Goal: Information Seeking & Learning: Understand process/instructions

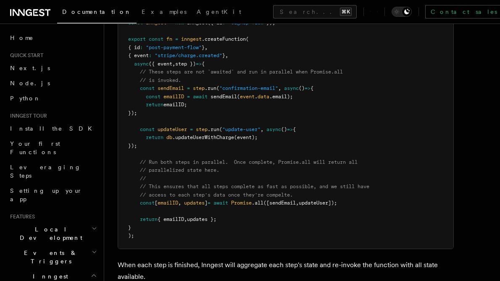
scroll to position [326, 0]
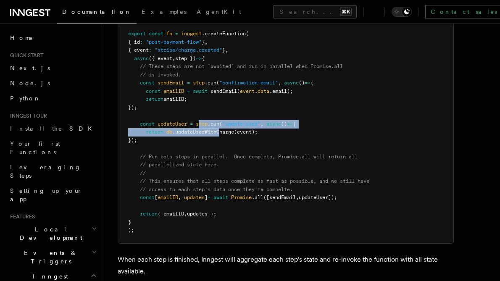
drag, startPoint x: 200, startPoint y: 113, endPoint x: 221, endPoint y: 120, distance: 21.9
click at [221, 119] on code "import { Inngest } from "inngest" ; const inngest = new Inngest ({ id : "signup…" at bounding box center [248, 115] width 241 height 235
click at [221, 129] on span ".updateUserWithCharge" at bounding box center [203, 132] width 62 height 6
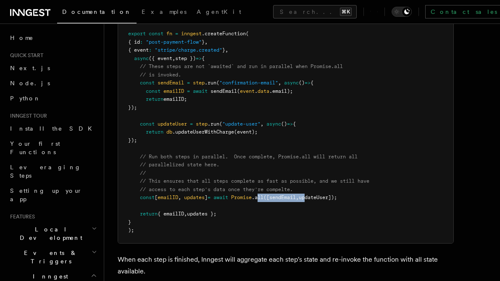
drag, startPoint x: 266, startPoint y: 187, endPoint x: 318, endPoint y: 188, distance: 52.1
click at [317, 195] on span "const [ emailID , updates ] = await Promise .all ([sendEmail , updateUser]);" at bounding box center [232, 198] width 209 height 6
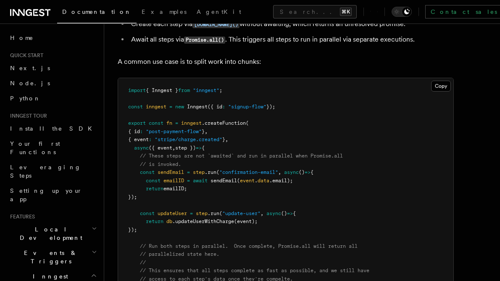
scroll to position [240, 0]
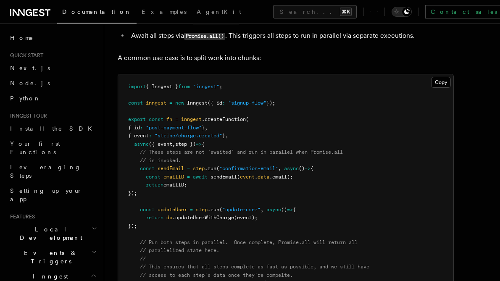
drag, startPoint x: 193, startPoint y: 157, endPoint x: 201, endPoint y: 185, distance: 29.2
click at [201, 185] on pre "import { Inngest } from "inngest" ; const inngest = new Inngest ({ id : "signup…" at bounding box center [285, 201] width 335 height 255
drag, startPoint x: 196, startPoint y: 156, endPoint x: 198, endPoint y: 185, distance: 29.5
click at [198, 185] on pre "import { Inngest } from "inngest" ; const inngest = new Inngest ({ id : "signup…" at bounding box center [285, 201] width 335 height 255
click at [195, 190] on pre "import { Inngest } from "inngest" ; const inngest = new Inngest ({ id : "signup…" at bounding box center [285, 201] width 335 height 255
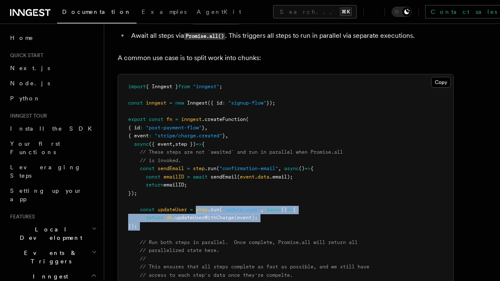
drag, startPoint x: 197, startPoint y: 198, endPoint x: 206, endPoint y: 219, distance: 23.5
click at [206, 219] on pre "import { Inngest } from "inngest" ; const inngest = new Inngest ({ id : "signup…" at bounding box center [285, 201] width 335 height 255
click at [211, 219] on pre "import { Inngest } from "inngest" ; const inngest = new Inngest ({ id : "signup…" at bounding box center [285, 201] width 335 height 255
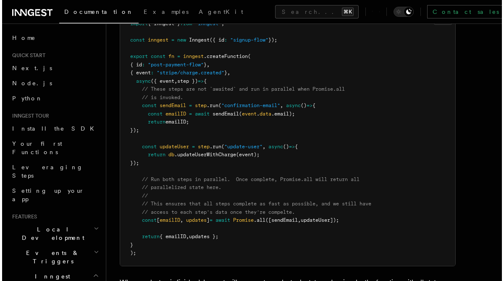
scroll to position [303, 0]
